Goal: Contribute content

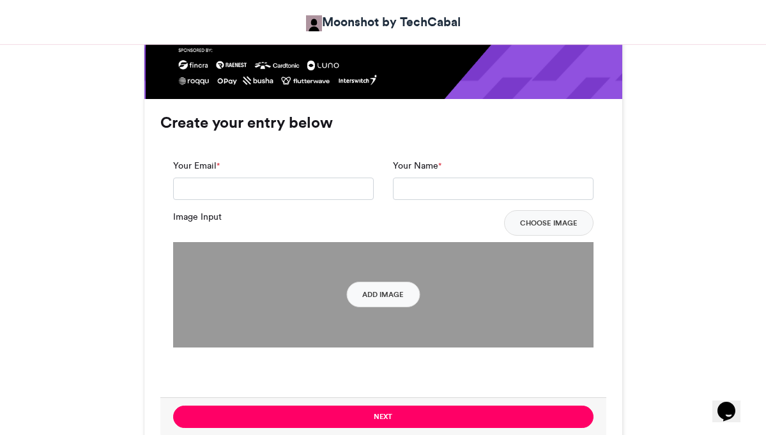
scroll to position [919, 0]
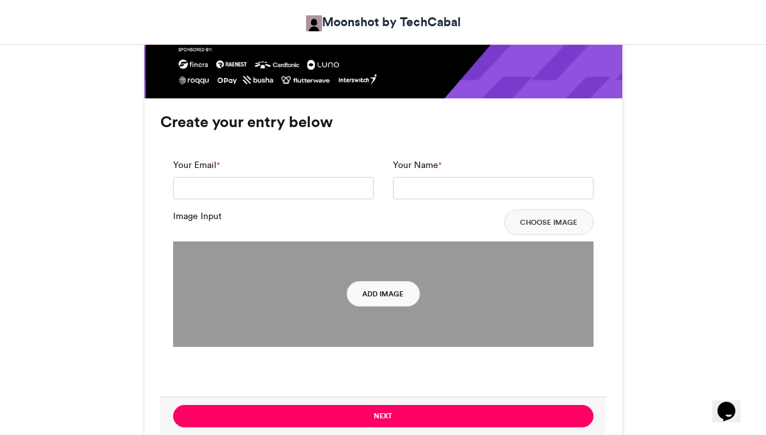
click at [388, 283] on button "Add Image" at bounding box center [383, 294] width 74 height 26
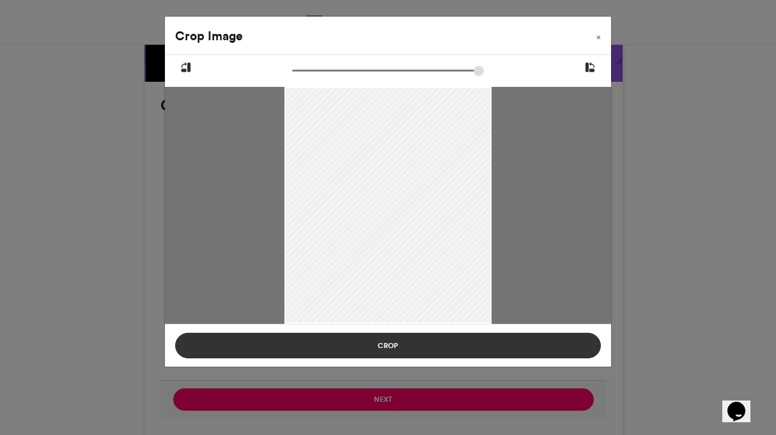
click at [472, 348] on button "Crop" at bounding box center [388, 346] width 426 height 26
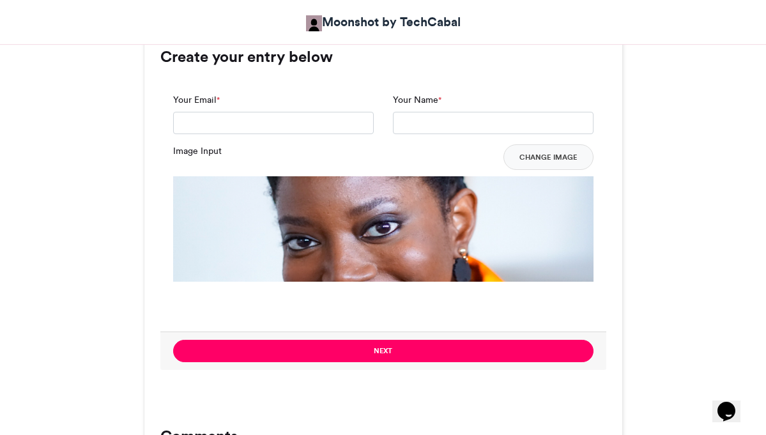
scroll to position [985, 0]
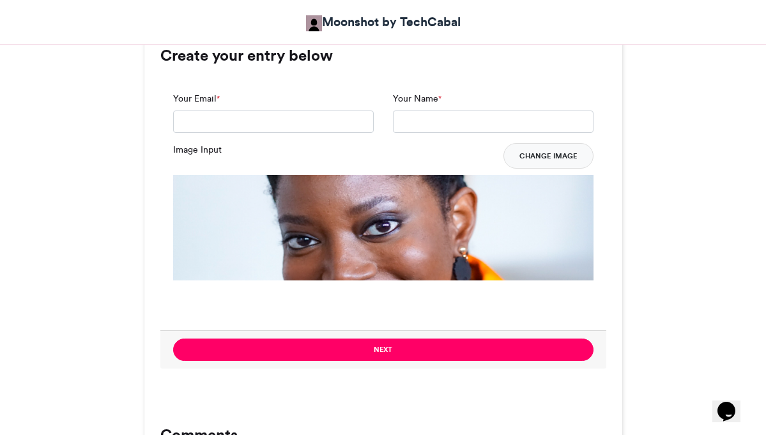
click at [538, 143] on button "Change Image" at bounding box center [549, 156] width 90 height 26
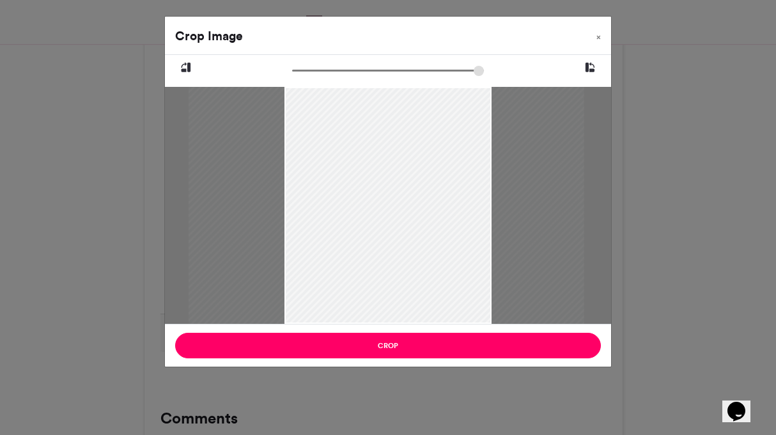
drag, startPoint x: 487, startPoint y: 323, endPoint x: 486, endPoint y: 279, distance: 43.5
click at [486, 279] on div at bounding box center [386, 205] width 395 height 237
drag, startPoint x: 297, startPoint y: 70, endPoint x: 325, endPoint y: 67, distance: 27.7
type input "******"
click at [325, 67] on input "zoom" at bounding box center [388, 71] width 192 height 12
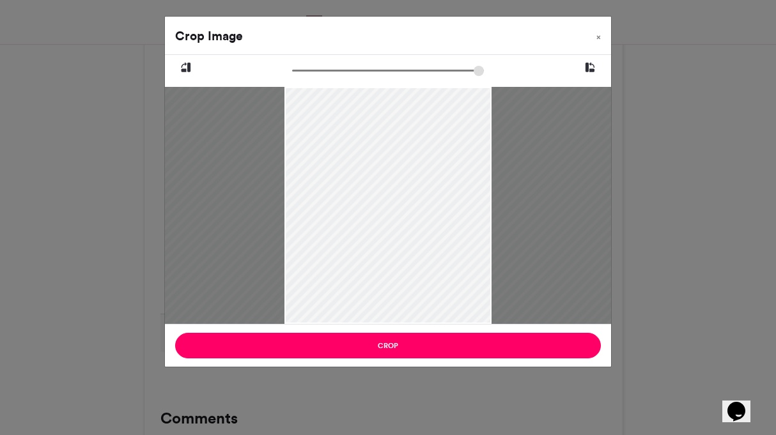
drag, startPoint x: 421, startPoint y: 199, endPoint x: 420, endPoint y: 294, distance: 95.2
click at [420, 294] on div at bounding box center [385, 263] width 627 height 376
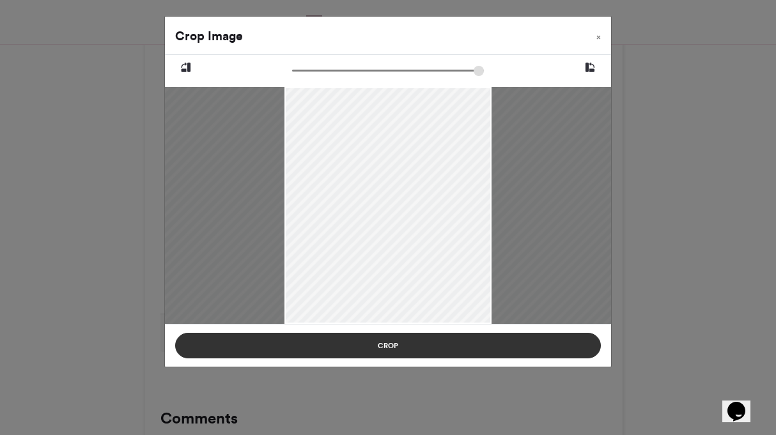
click at [410, 349] on button "Crop" at bounding box center [388, 346] width 426 height 26
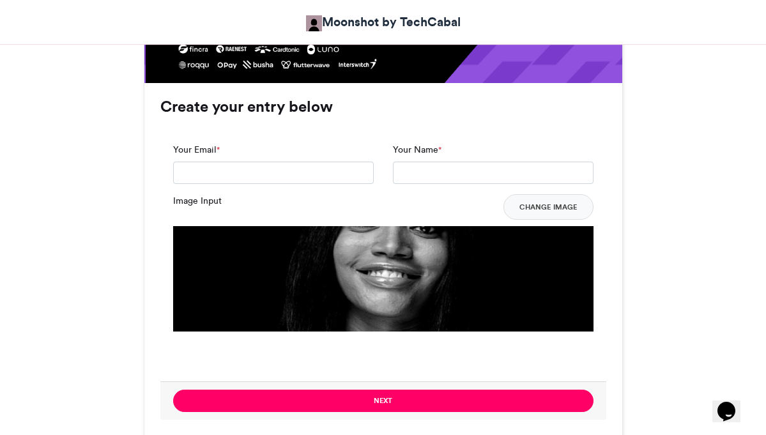
scroll to position [998, 0]
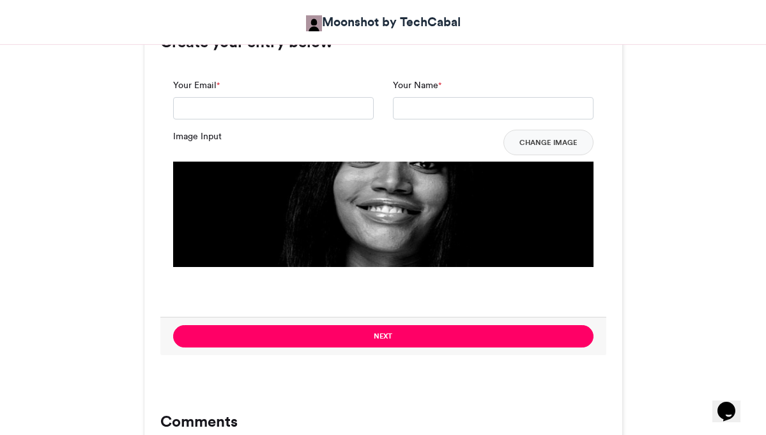
click at [394, 218] on img at bounding box center [383, 372] width 421 height 421
click at [529, 131] on button "Change Image" at bounding box center [549, 143] width 90 height 26
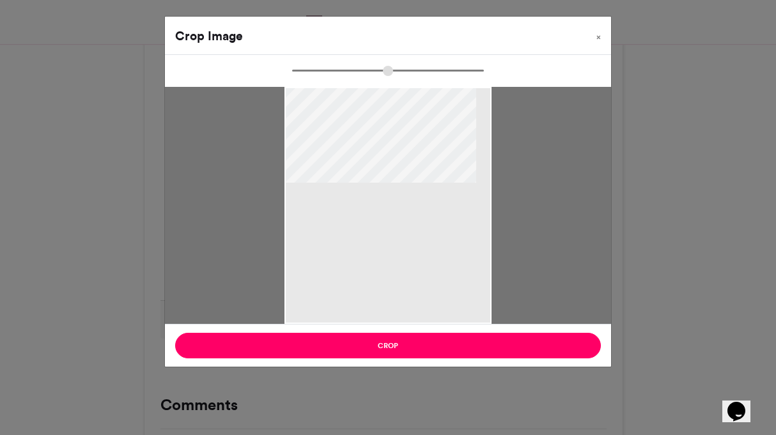
type input "******"
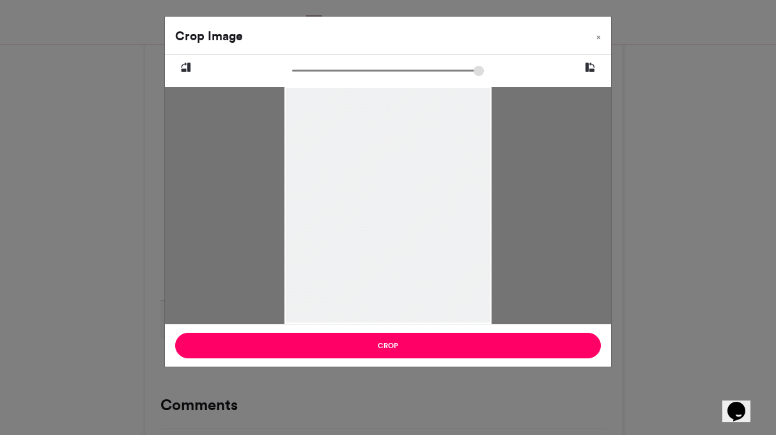
drag, startPoint x: 447, startPoint y: 184, endPoint x: 439, endPoint y: 286, distance: 102.6
click at [439, 286] on div at bounding box center [387, 233] width 206 height 292
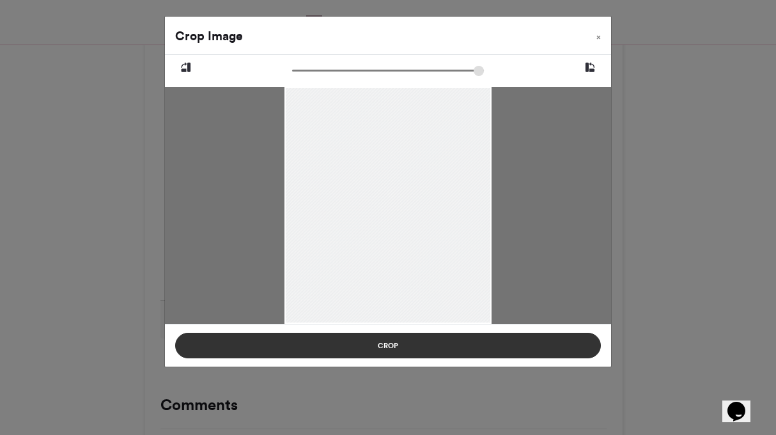
click at [435, 343] on button "Crop" at bounding box center [388, 346] width 426 height 26
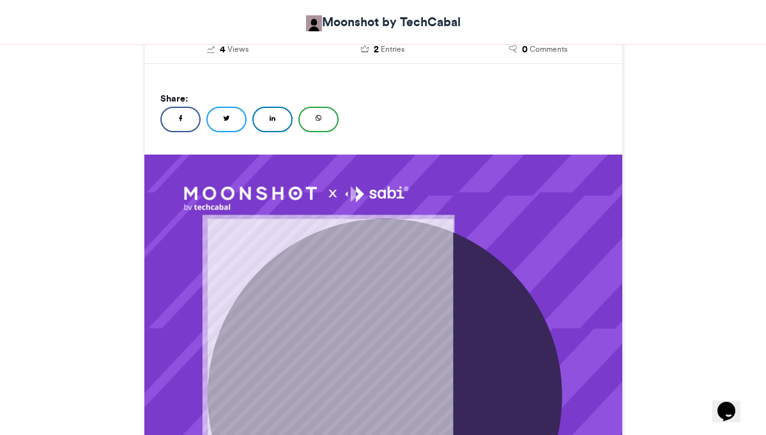
scroll to position [263, 0]
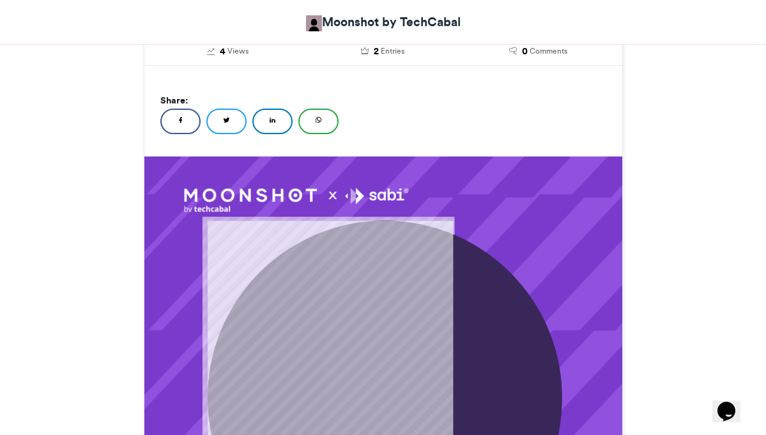
click at [293, 109] on link "LinkedIn" at bounding box center [272, 122] width 40 height 26
click at [376, 52] on span "2" at bounding box center [376, 52] width 5 height 14
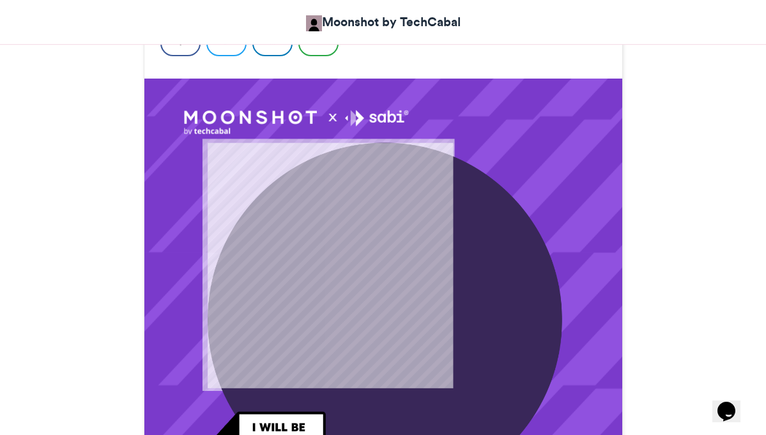
scroll to position [295, 0]
